Goal: Download file/media

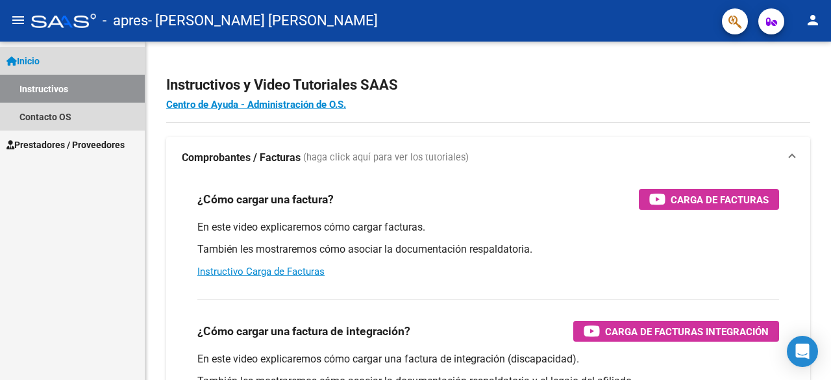
click at [122, 60] on link "Inicio" at bounding box center [72, 61] width 145 height 28
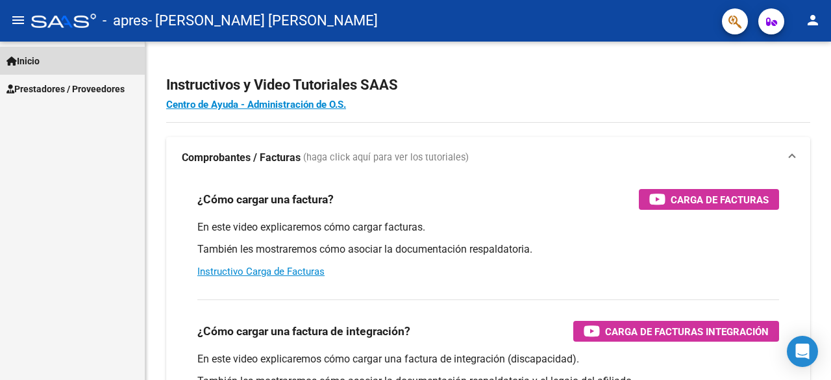
click at [107, 55] on link "Inicio" at bounding box center [72, 61] width 145 height 28
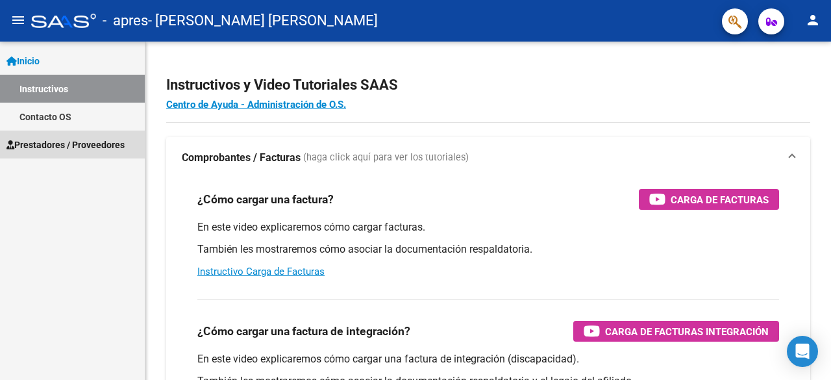
click at [58, 154] on link "Prestadores / Proveedores" at bounding box center [72, 144] width 145 height 28
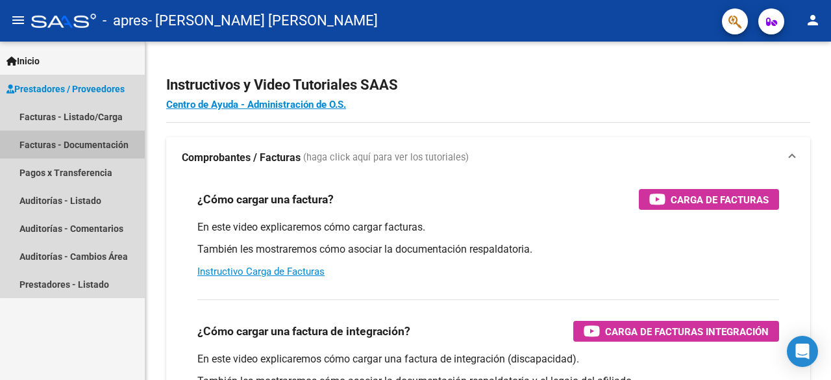
click at [85, 131] on link "Facturas - Documentación" at bounding box center [72, 144] width 145 height 28
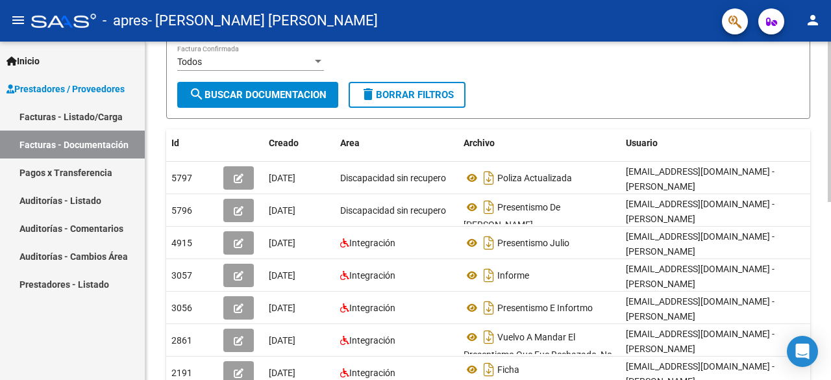
scroll to position [201, 0]
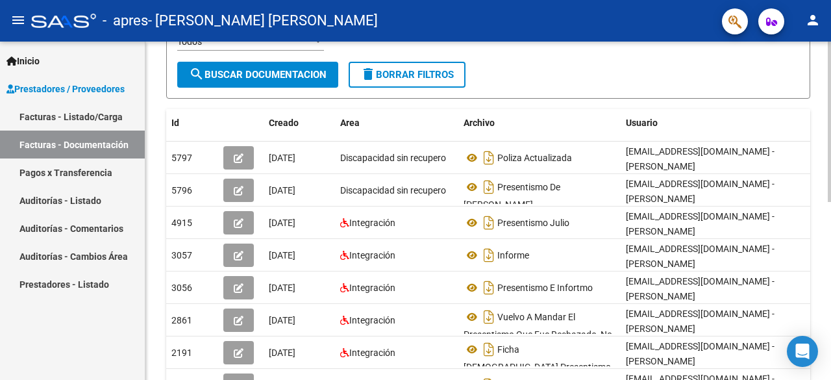
click at [829, 188] on div at bounding box center [828, 219] width 3 height 160
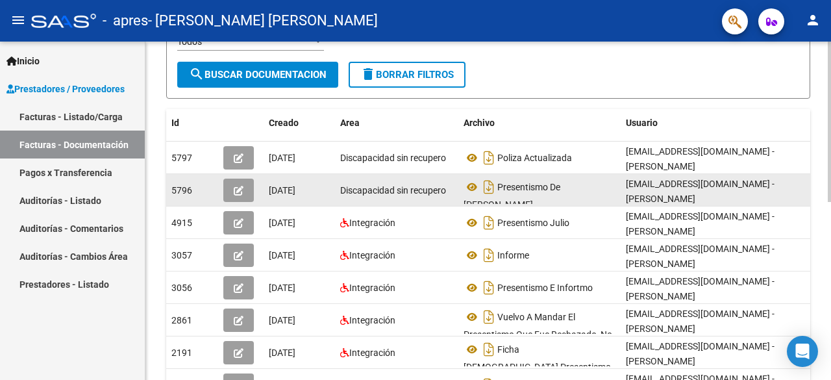
click at [517, 193] on div "Presentismo De [PERSON_NAME]" at bounding box center [539, 190] width 152 height 27
click at [473, 190] on icon at bounding box center [471, 187] width 17 height 16
click at [467, 187] on icon at bounding box center [471, 187] width 17 height 16
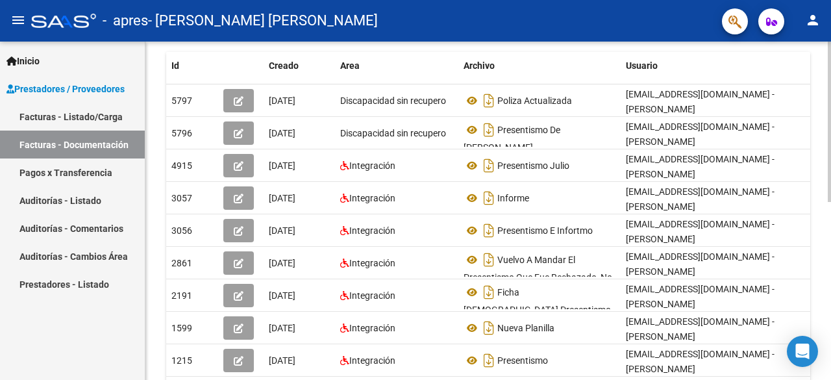
scroll to position [259, 0]
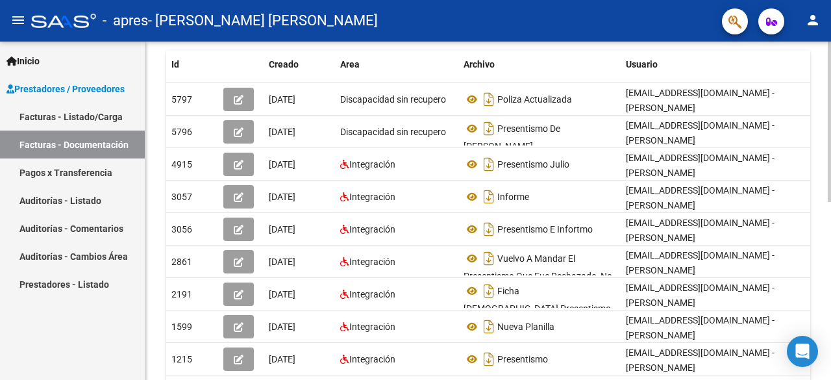
click at [825, 193] on div "PRESTADORES -> Comprobantes - Documentación Respaldatoria cloud_download Export…" at bounding box center [489, 134] width 689 height 703
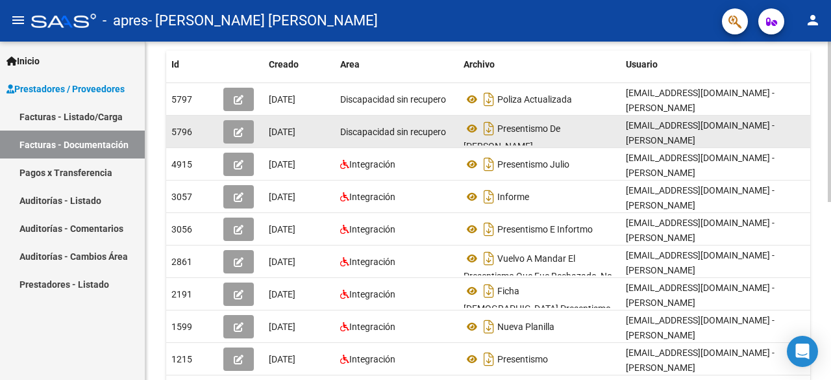
click at [299, 119] on datatable-body-cell "[DATE]" at bounding box center [298, 132] width 71 height 32
click at [233, 128] on button "button" at bounding box center [238, 131] width 31 height 23
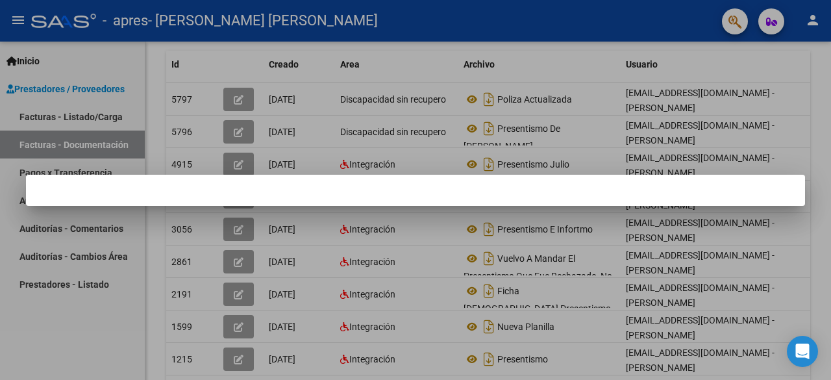
click at [370, 91] on div at bounding box center [415, 190] width 831 height 380
